Goal: Information Seeking & Learning: Learn about a topic

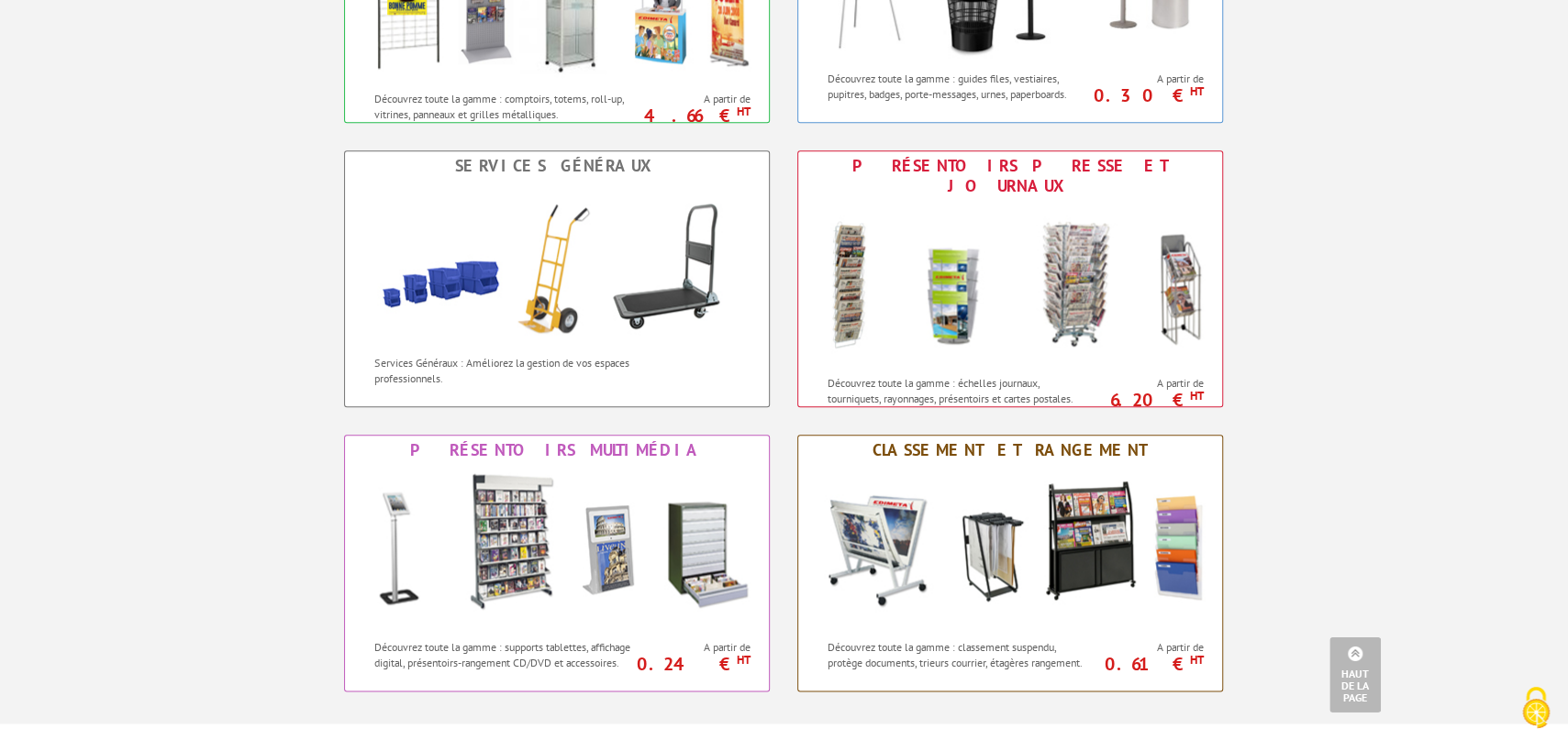
scroll to position [1412, 0]
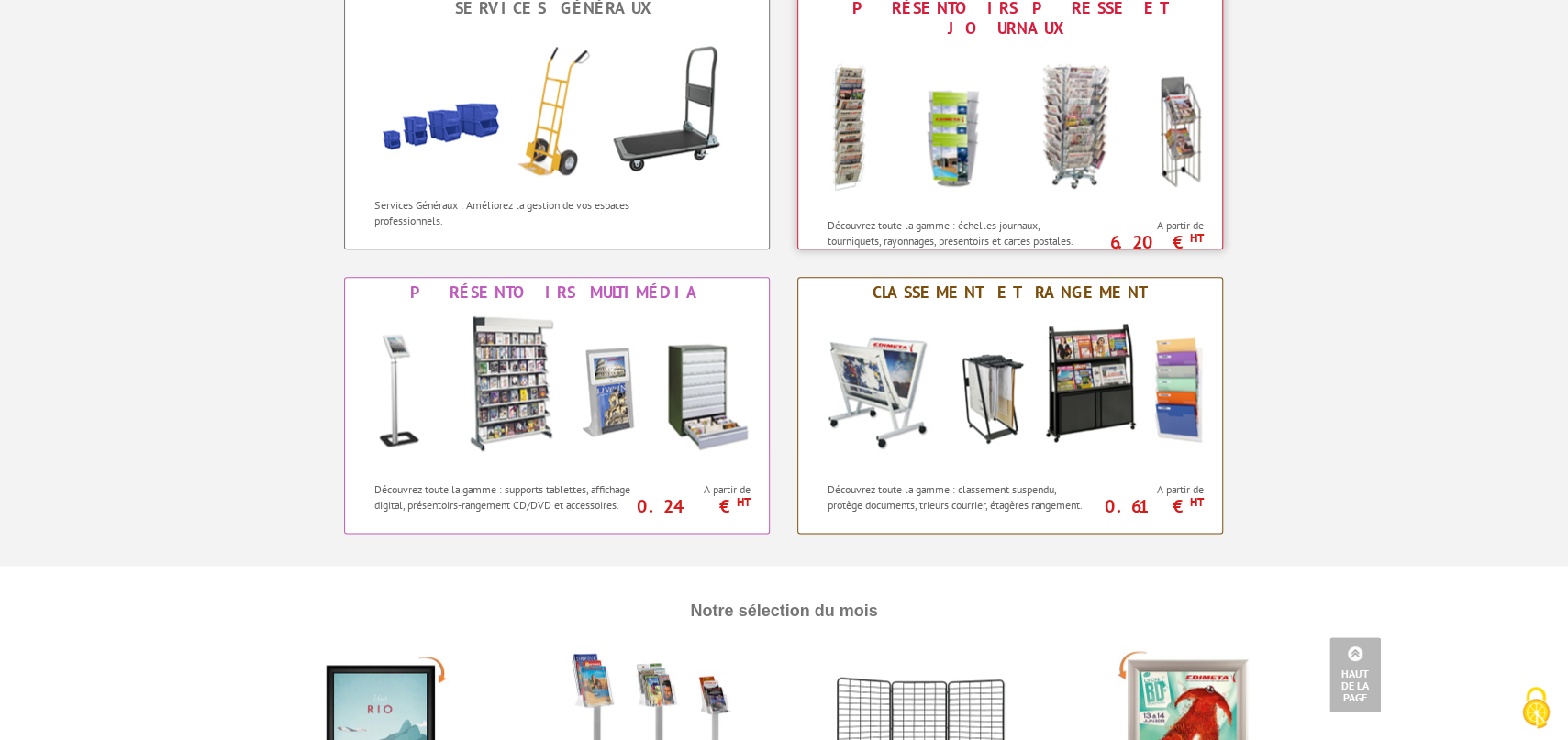
click at [1058, 90] on img at bounding box center [1010, 126] width 404 height 165
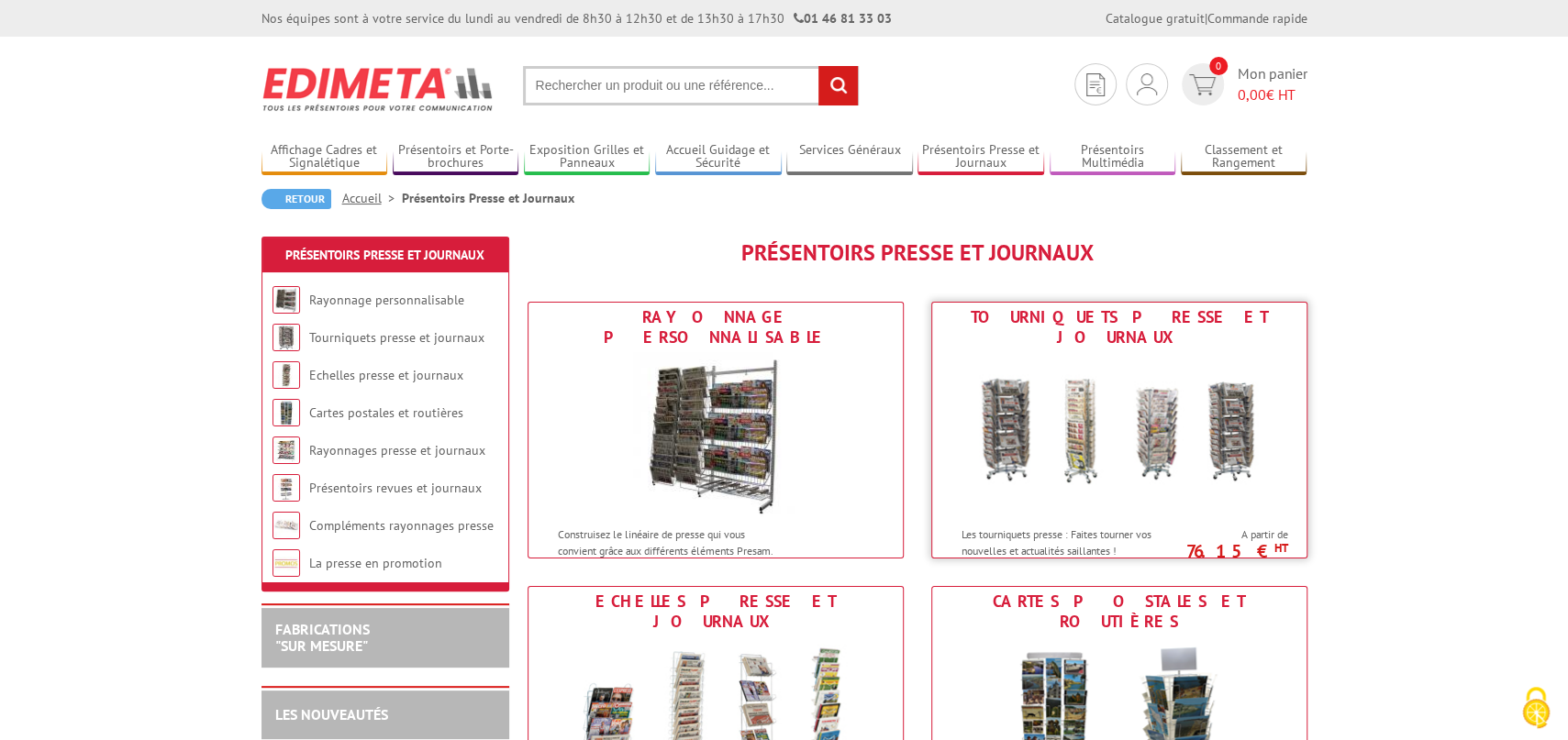
scroll to position [403, 0]
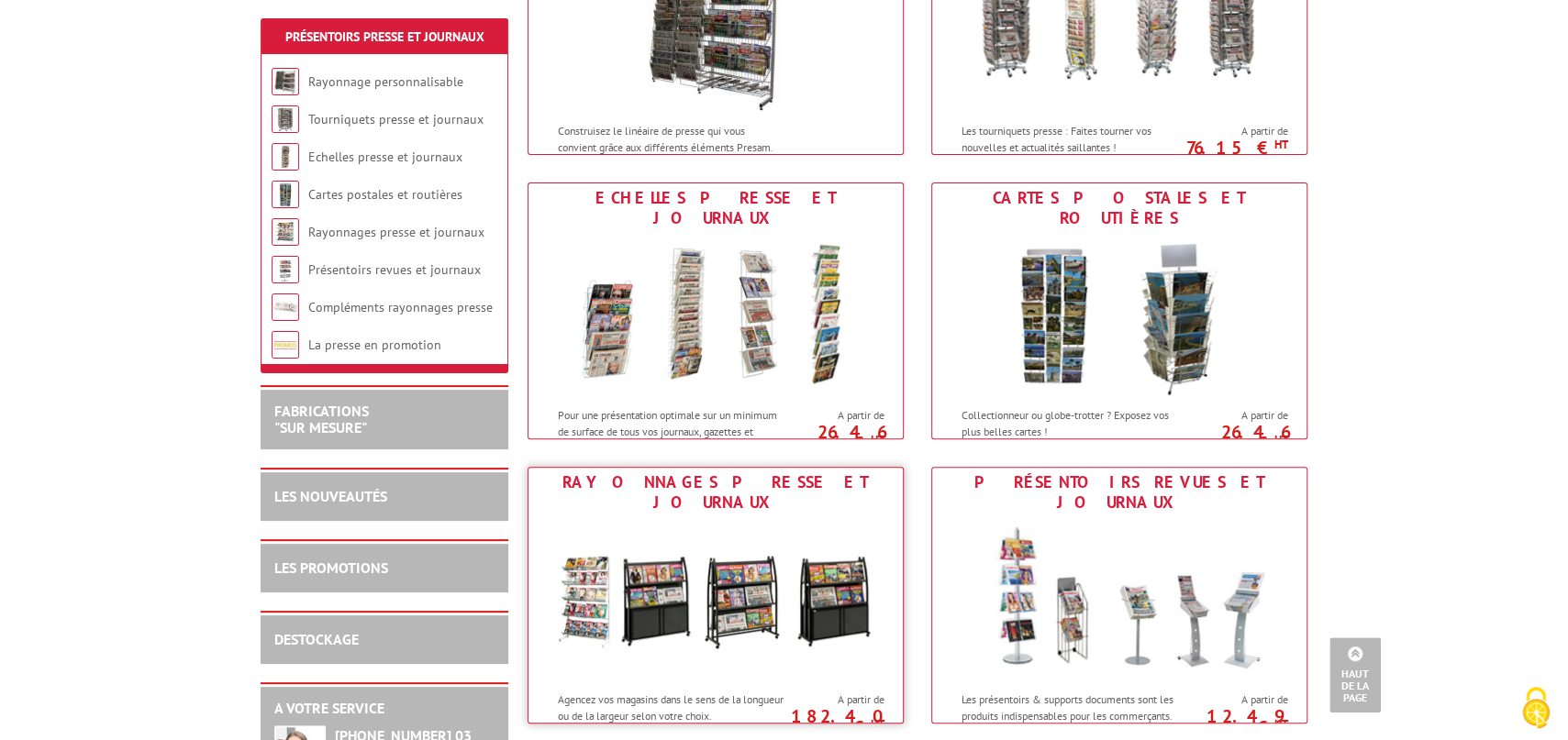
click at [738, 585] on img at bounding box center [715, 600] width 340 height 165
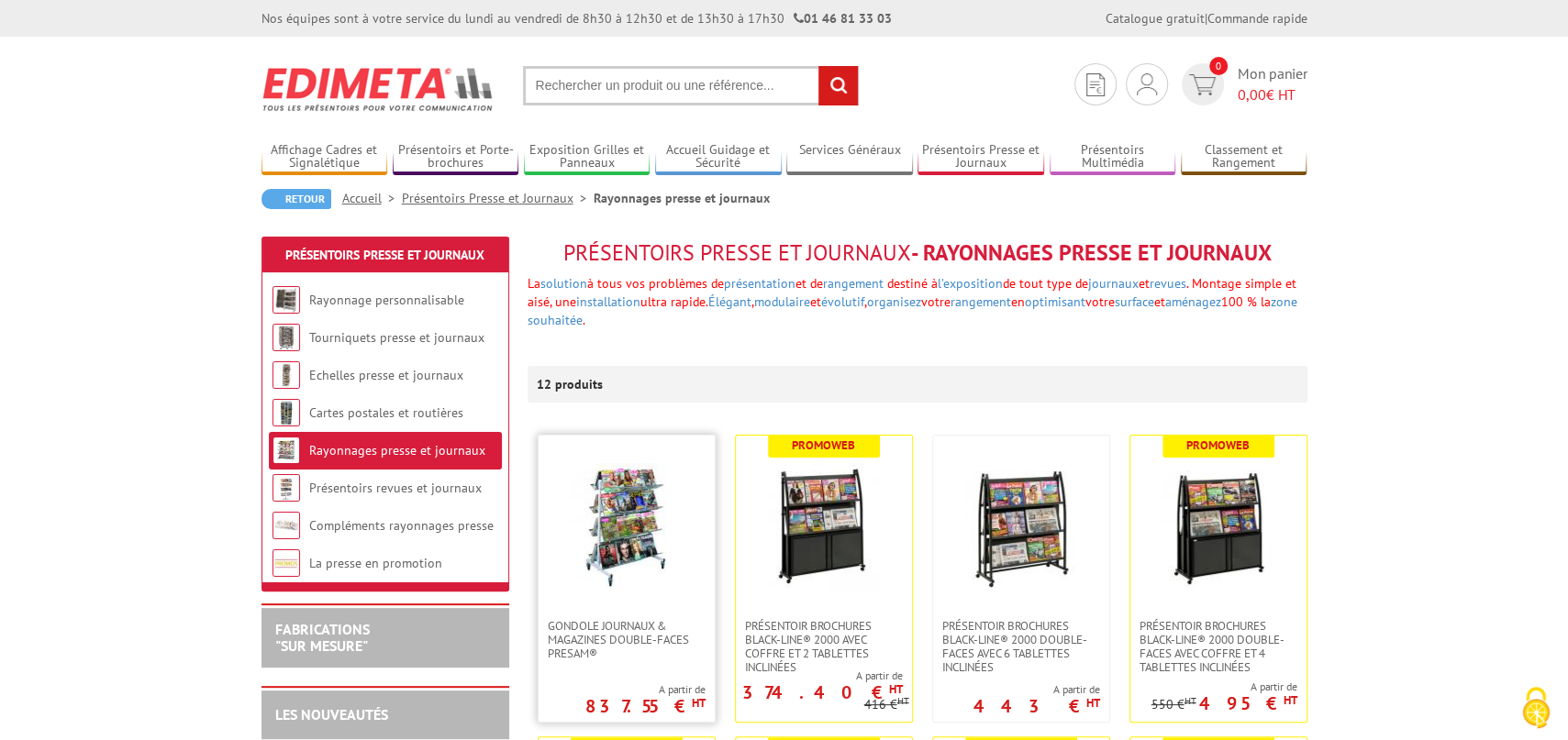
click at [603, 560] on img at bounding box center [626, 527] width 129 height 129
click at [1224, 510] on img at bounding box center [1219, 527] width 129 height 129
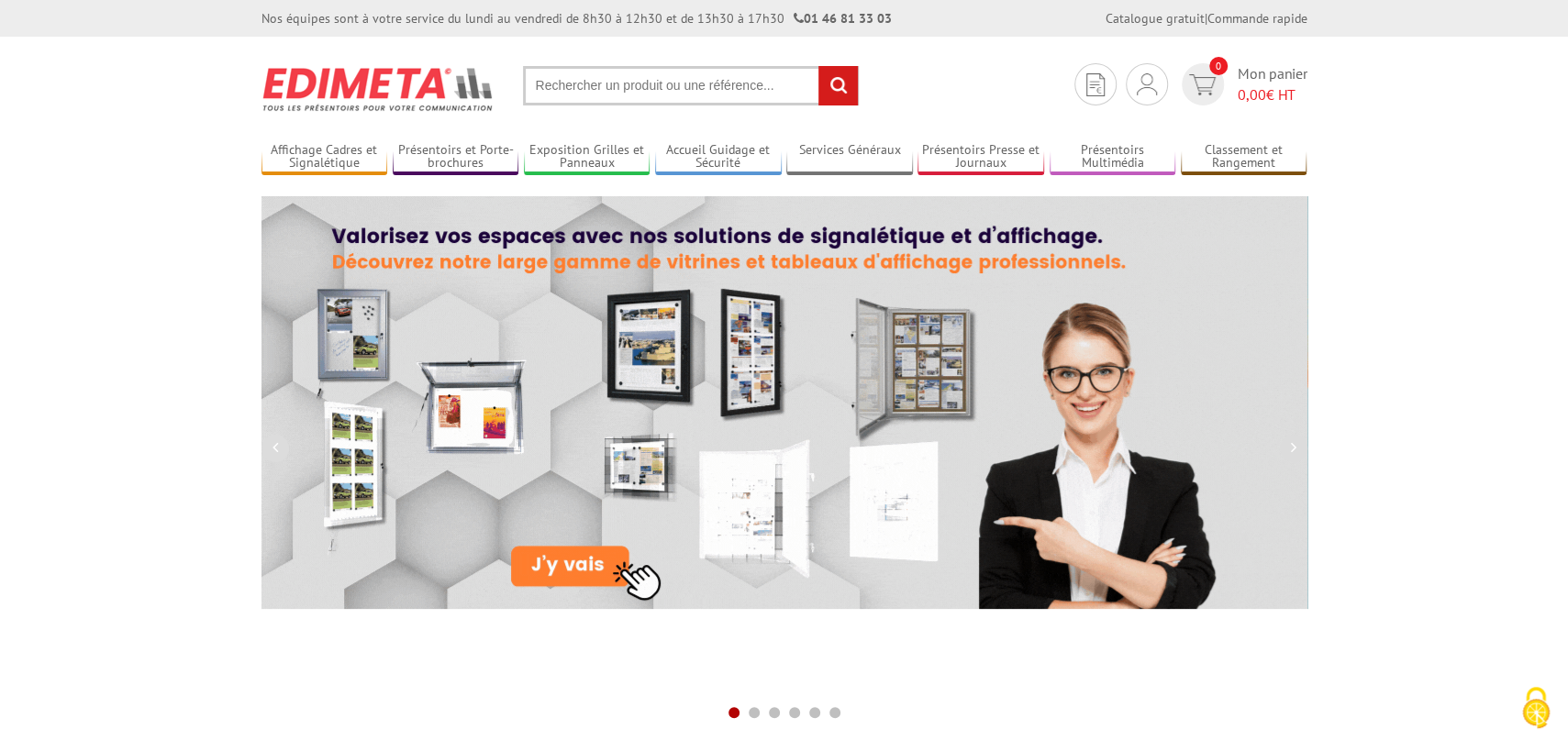
scroll to position [606, 0]
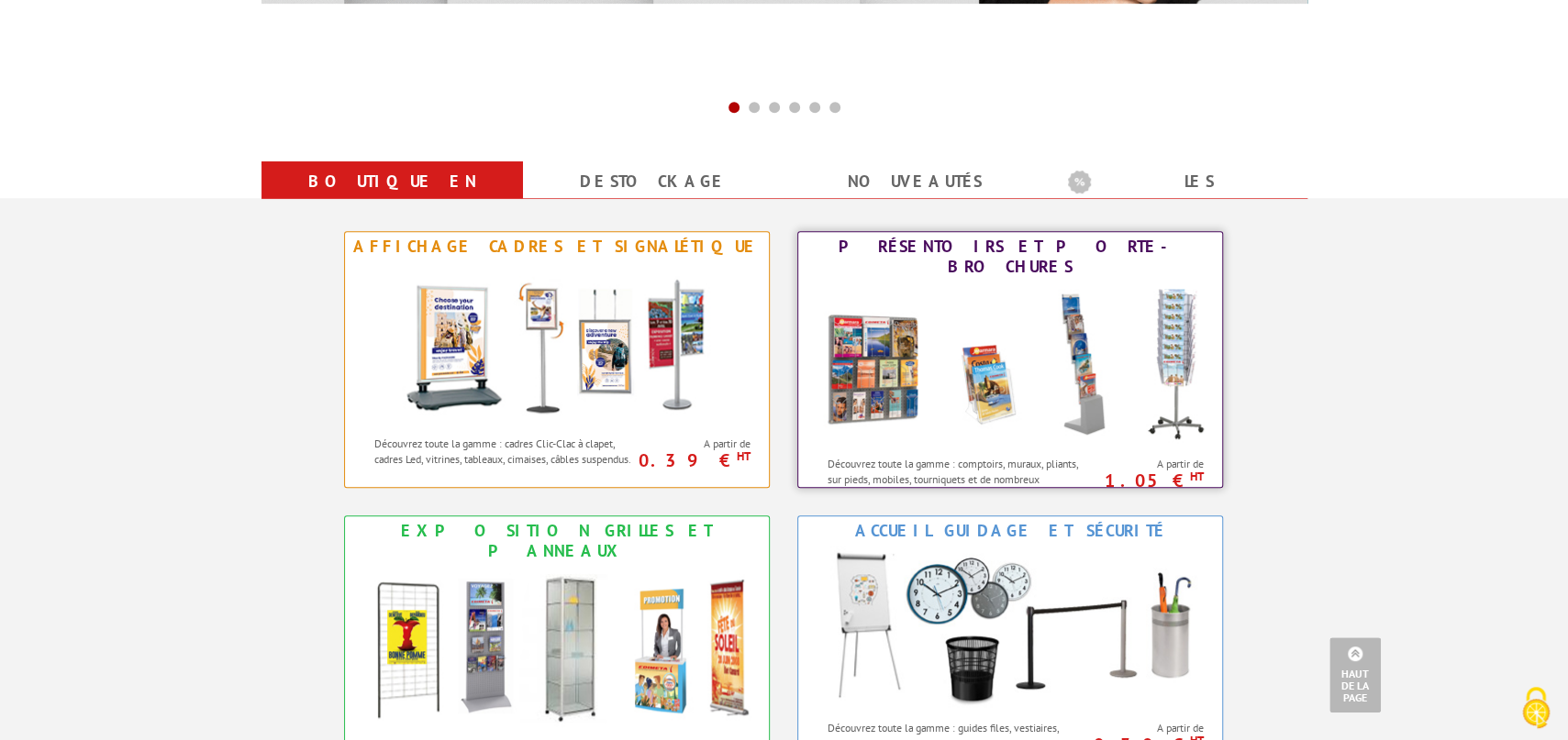
click at [1107, 391] on img at bounding box center [1010, 364] width 404 height 165
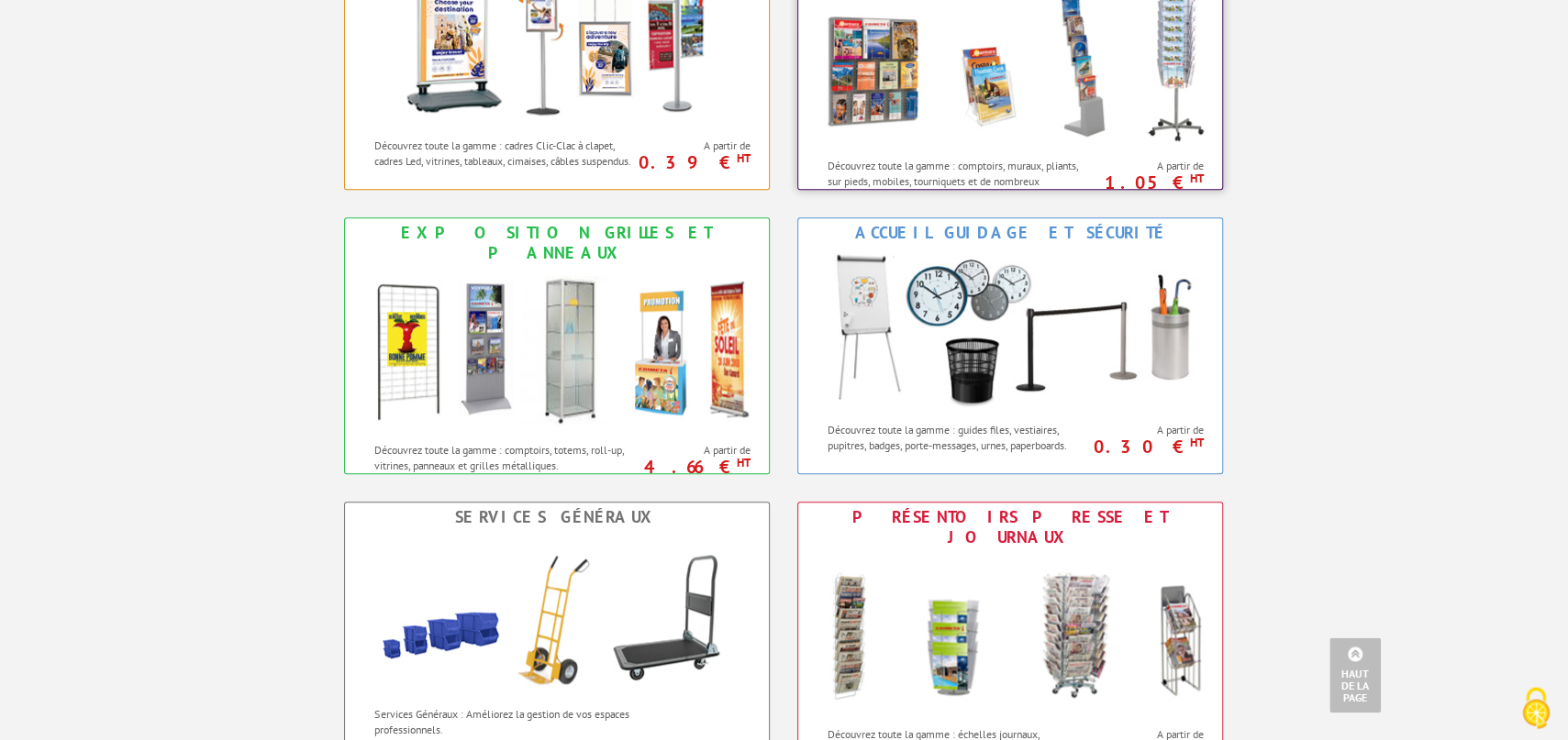
scroll to position [1009, 0]
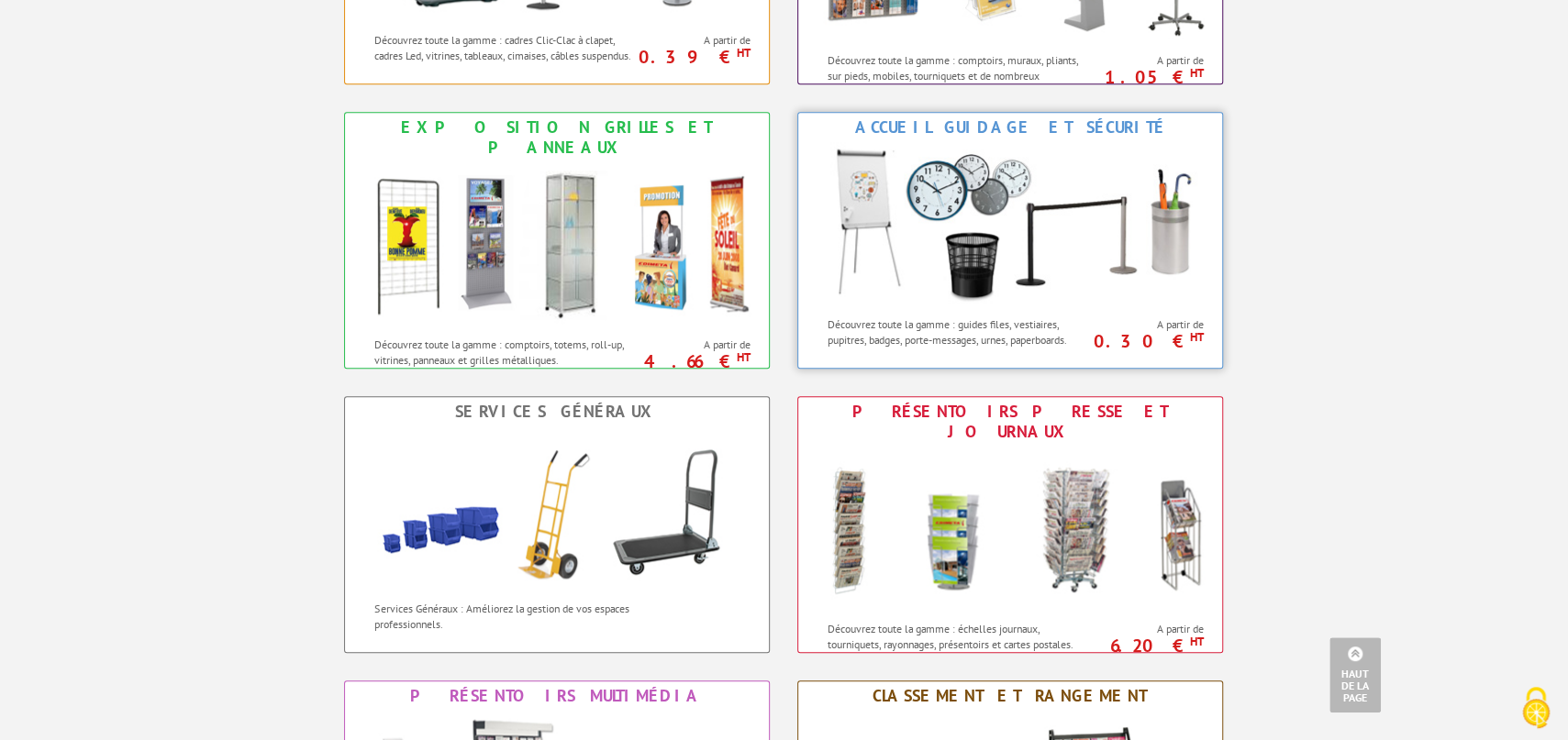
click at [1061, 243] on img at bounding box center [1010, 224] width 404 height 165
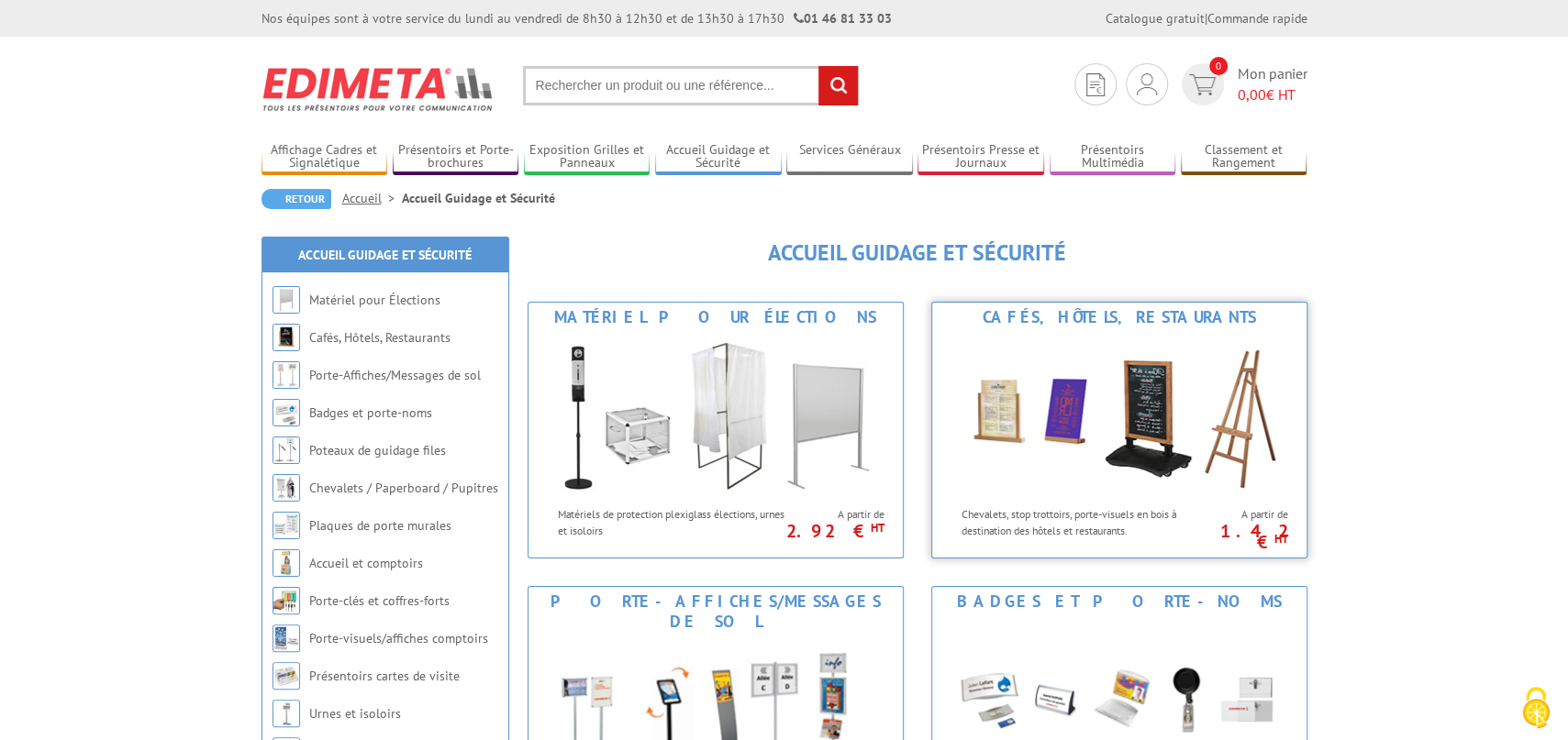
click at [1102, 399] on img at bounding box center [1119, 414] width 340 height 165
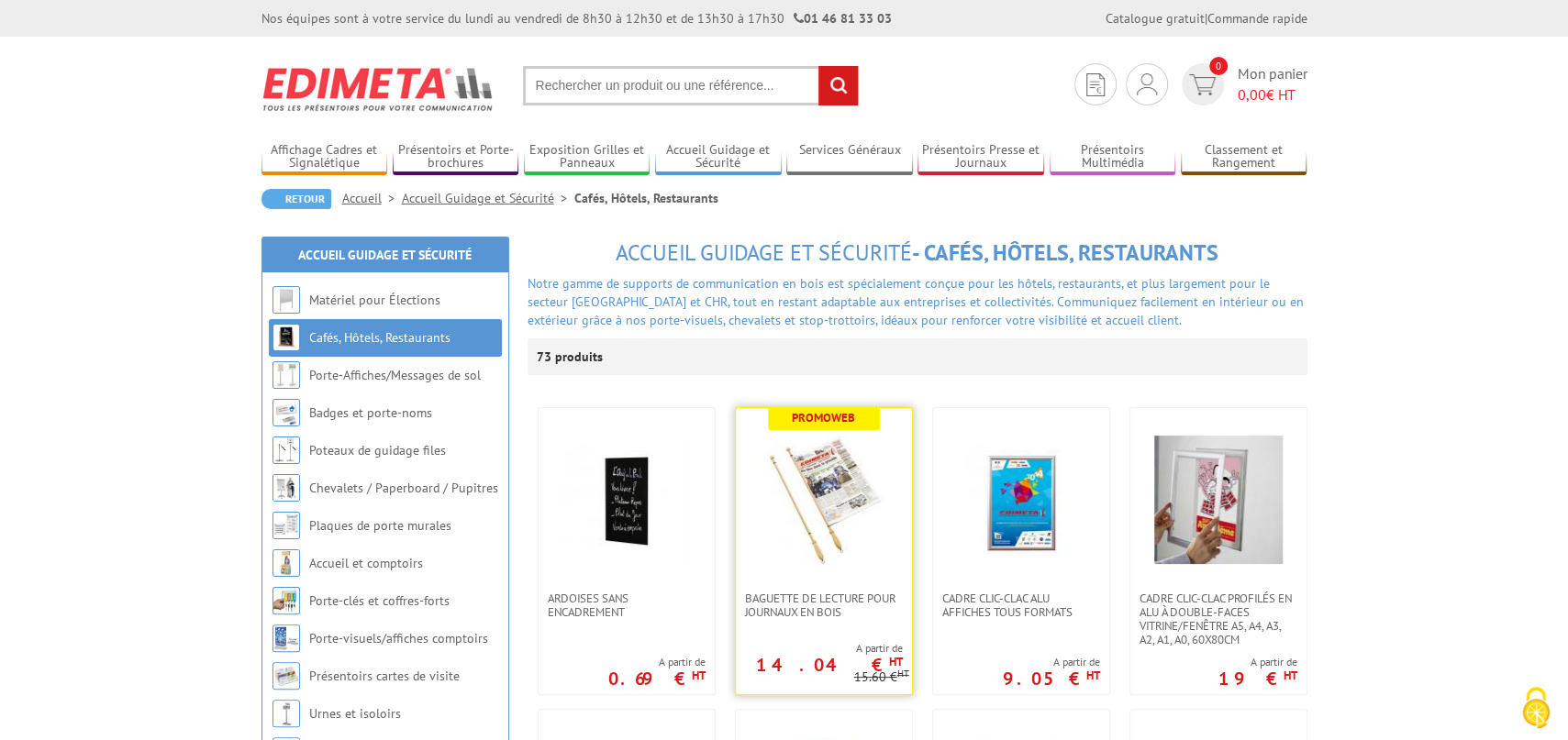
click at [826, 465] on img at bounding box center [824, 499] width 129 height 129
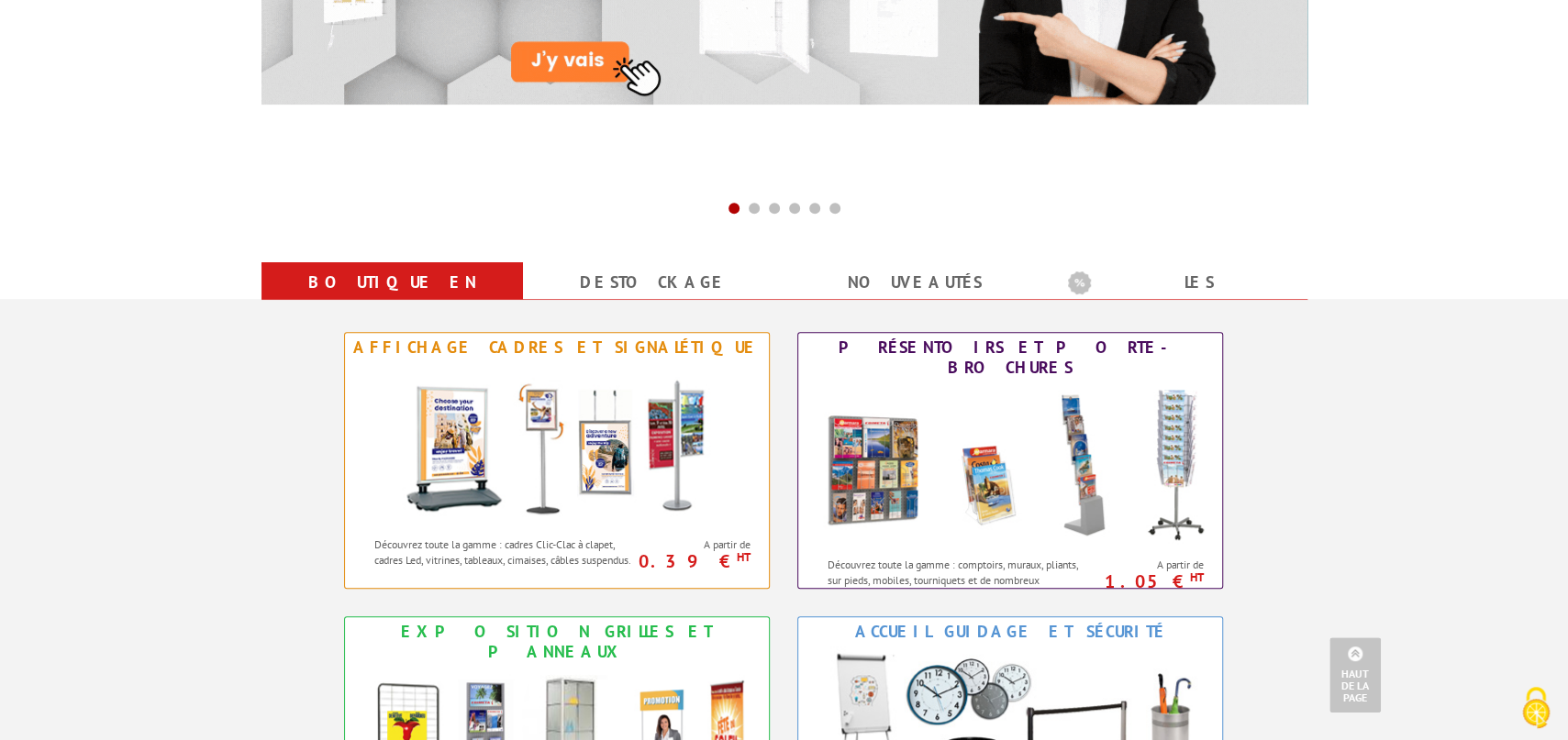
scroll to position [1009, 0]
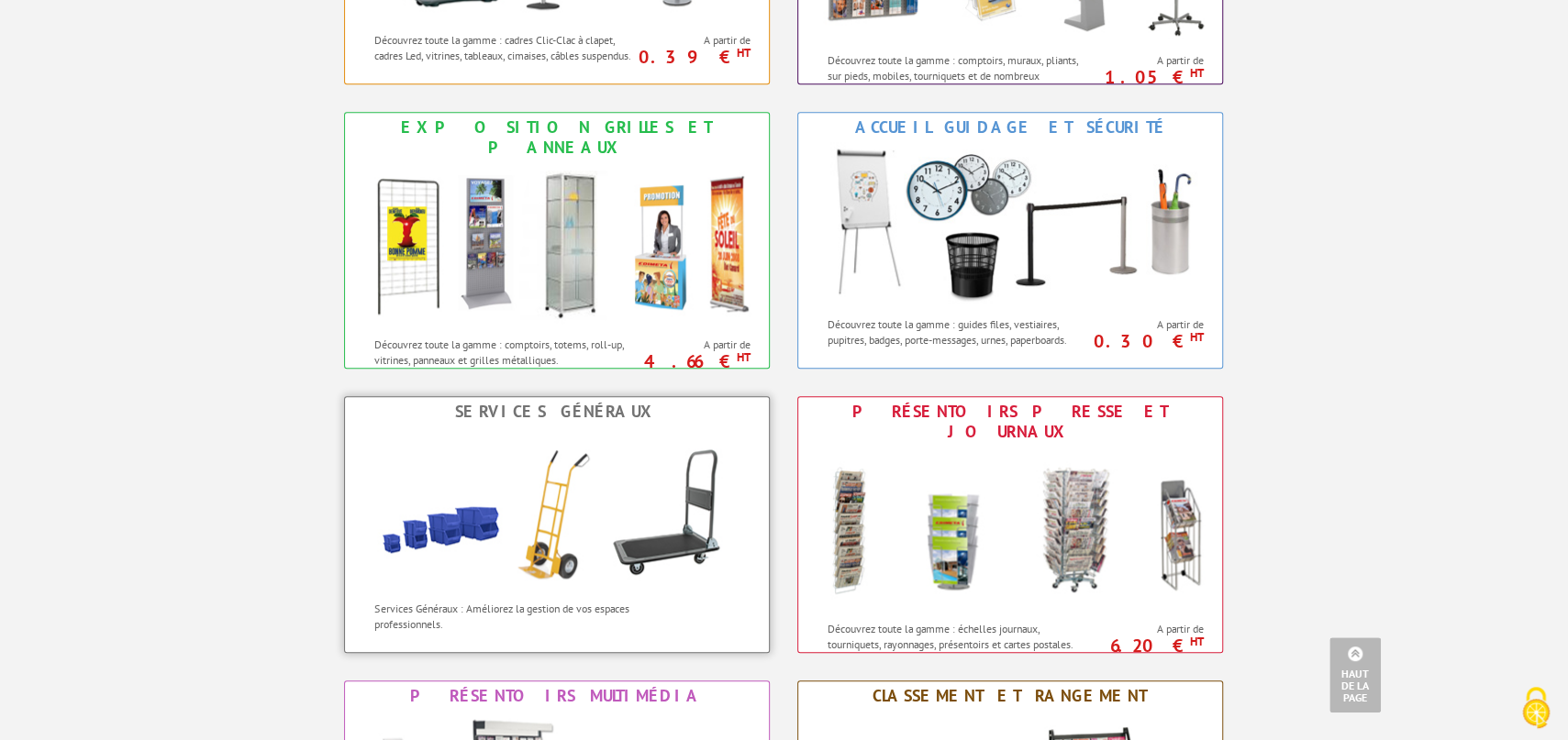
click at [531, 534] on img at bounding box center [557, 509] width 404 height 165
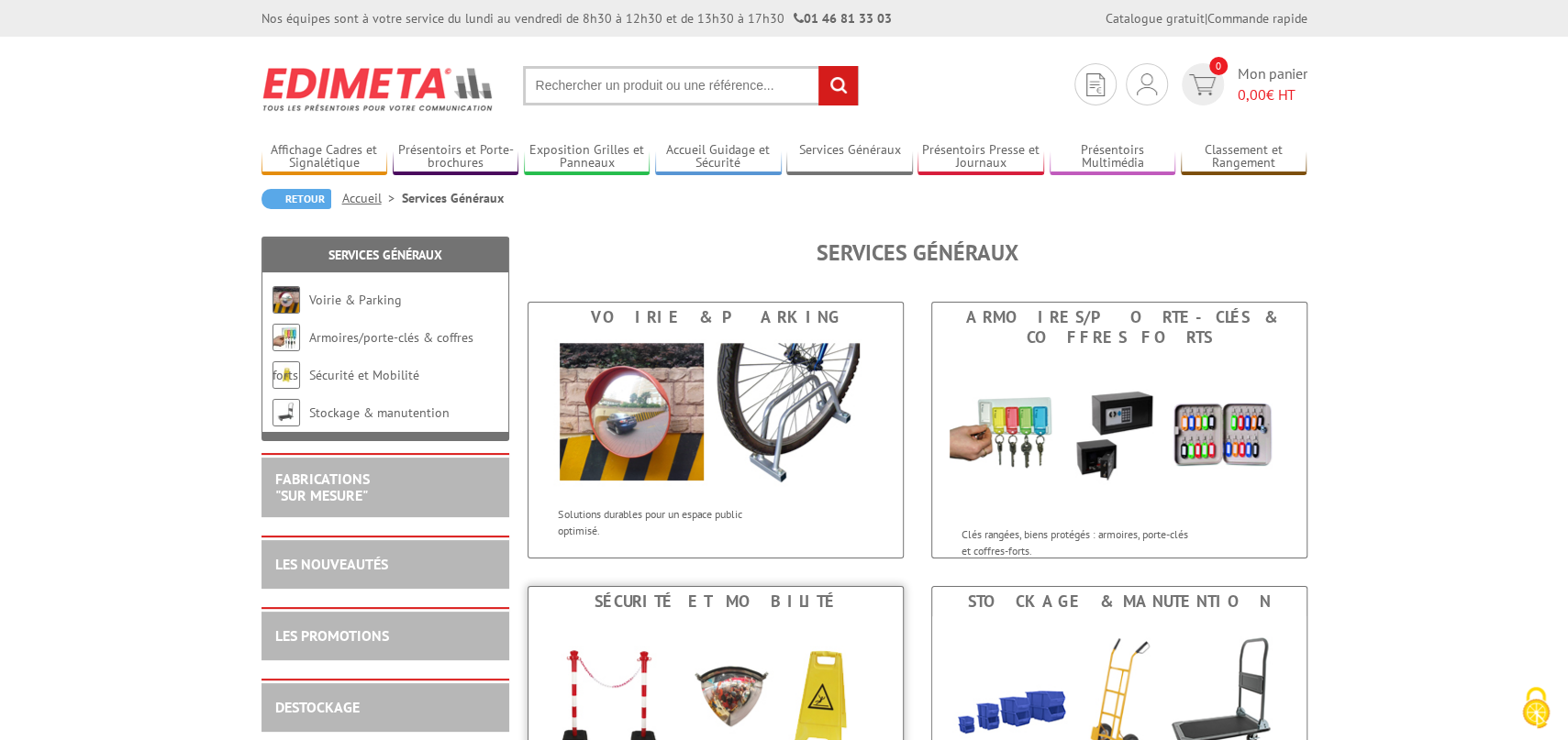
click at [740, 702] on img at bounding box center [715, 698] width 340 height 165
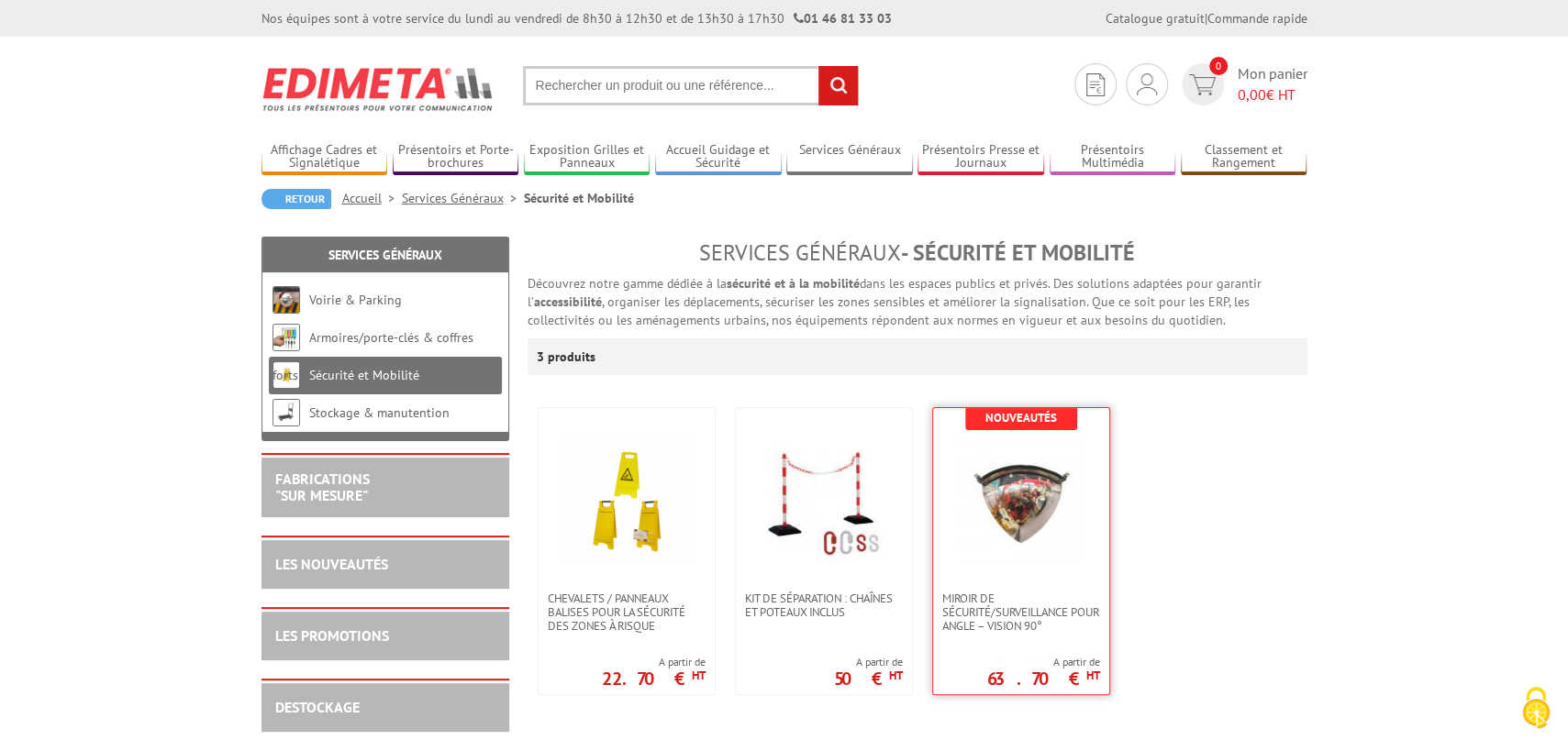
click at [1014, 520] on img at bounding box center [1021, 499] width 129 height 129
